Goal: Task Accomplishment & Management: Manage account settings

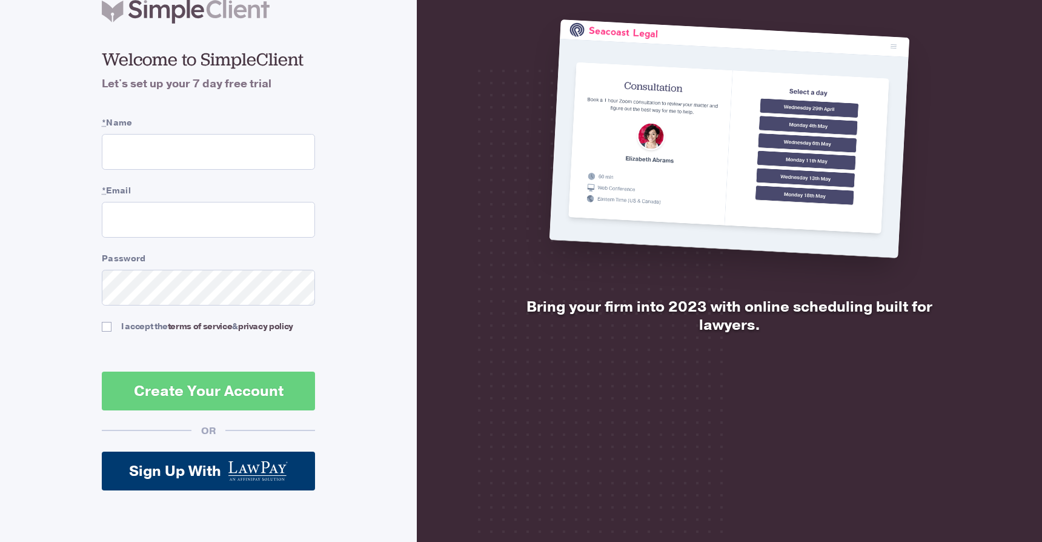
scroll to position [96, 0]
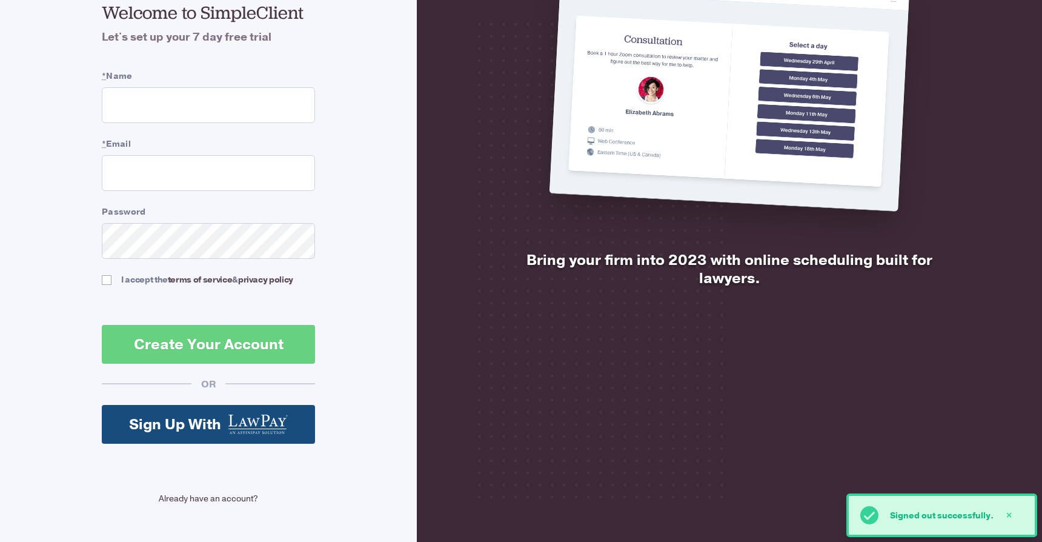
click at [176, 503] on link "Already have an account?" at bounding box center [208, 498] width 213 height 13
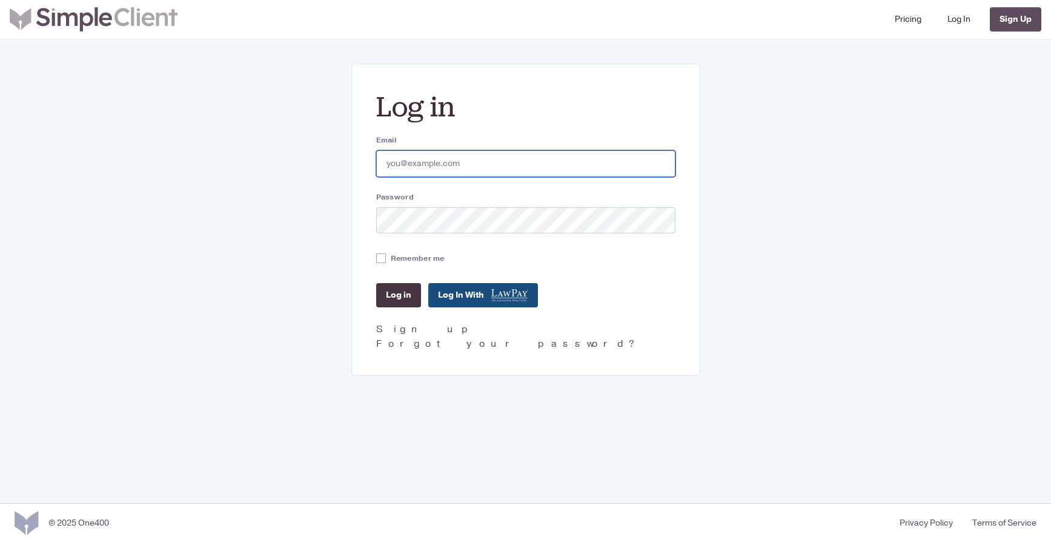
type input "[EMAIL_ADDRESS][DOMAIN_NAME]"
click at [397, 292] on input "Log in" at bounding box center [398, 295] width 45 height 24
